Goal: Transaction & Acquisition: Purchase product/service

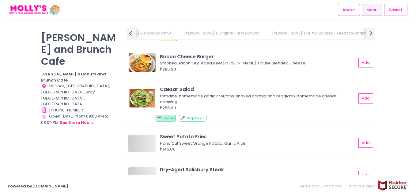
scroll to position [1347, 0]
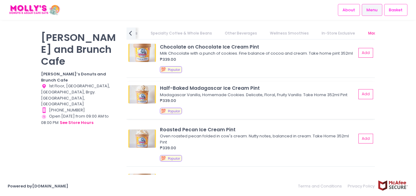
scroll to position [2937, 0]
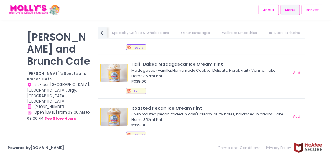
scroll to position [2906, 0]
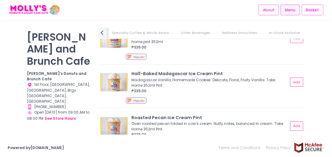
click at [146, 134] on div "₱339.00" at bounding box center [210, 135] width 157 height 6
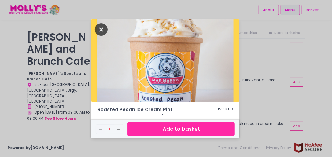
click at [99, 31] on icon "Close" at bounding box center [101, 29] width 13 height 13
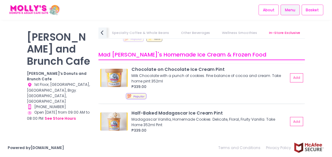
scroll to position [2859, 0]
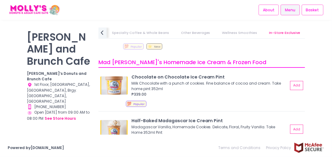
click at [2, 75] on div "[PERSON_NAME] and Brunch Cafe [PERSON_NAME]’s Donuts and Brunch Cafe Location C…" at bounding box center [166, 80] width 332 height 104
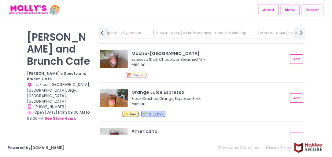
scroll to position [1979, 0]
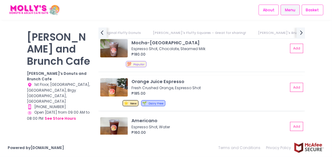
click at [113, 93] on div "Orange Juice Espresso Fresh Crushed Orange, Espresso Shot ₱185.00 Add ⭐ New 🌱 D…" at bounding box center [202, 93] width 207 height 35
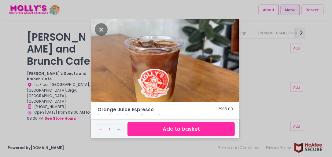
scroll to position [13, 0]
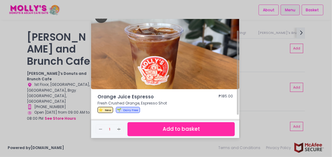
click at [100, 21] on icon "Close" at bounding box center [101, 16] width 13 height 13
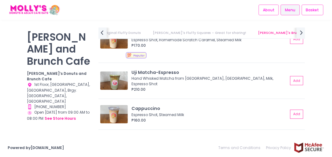
scroll to position [1856, 0]
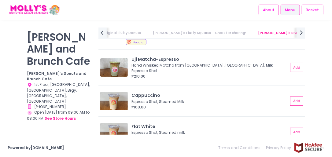
click at [0, 53] on html "Cart Created with Sketch. Stockholm-icons / Text / Menu Created with Sketch. Ho…" at bounding box center [166, 78] width 332 height 157
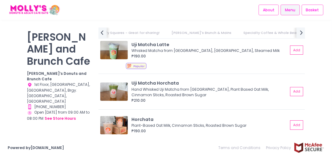
scroll to position [2297, 0]
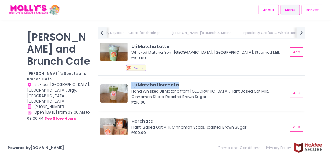
drag, startPoint x: 177, startPoint y: 84, endPoint x: 130, endPoint y: 87, distance: 47.2
click at [130, 87] on div "Uji Matcha Horchata Hand Whisked Uji Matcha from Japan, Plant Based Oat Milk, C…" at bounding box center [201, 93] width 203 height 23
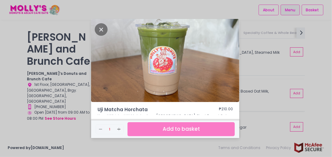
copy div "Uji Matcha Horchata"
click at [100, 31] on icon "Close" at bounding box center [101, 29] width 13 height 13
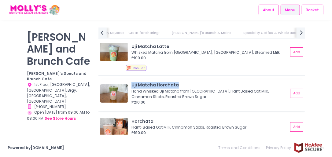
click at [116, 92] on img at bounding box center [114, 93] width 28 height 18
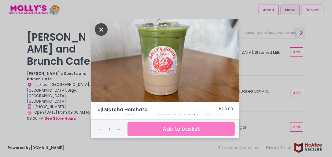
click at [100, 27] on icon "Close" at bounding box center [101, 29] width 13 height 13
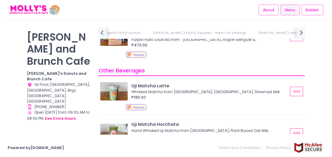
scroll to position [2294, 0]
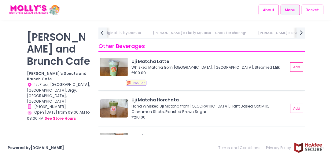
click at [109, 58] on img at bounding box center [114, 67] width 28 height 18
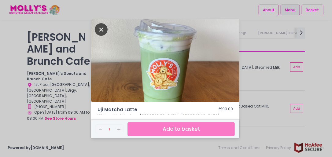
click at [101, 28] on icon "Close" at bounding box center [101, 29] width 13 height 13
